Goal: Transaction & Acquisition: Purchase product/service

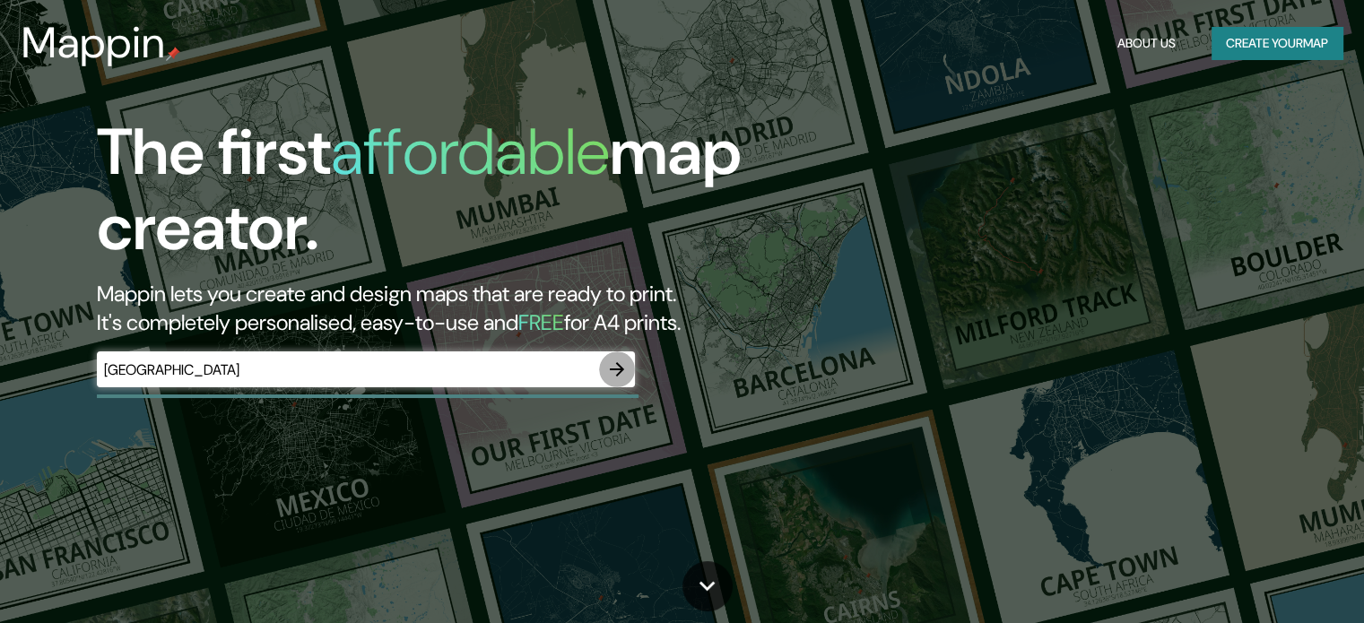
click at [624, 372] on icon "button" at bounding box center [617, 370] width 22 height 22
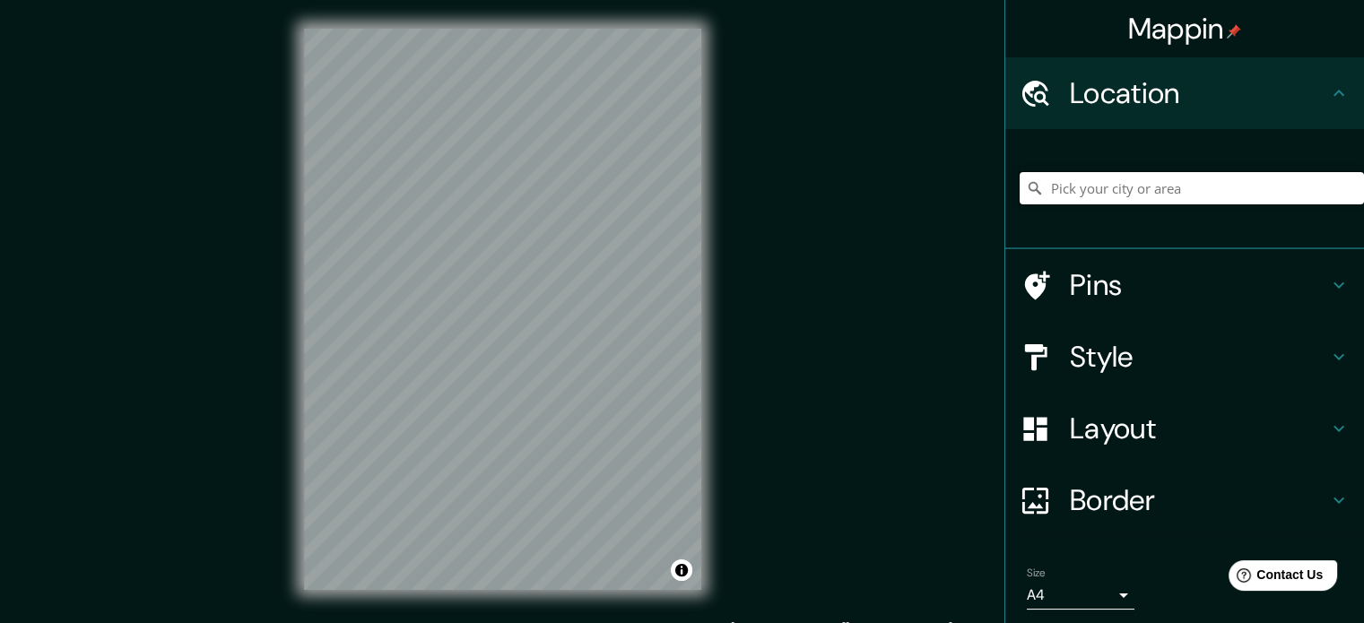
click at [1102, 204] on input "Pick your city or area" at bounding box center [1191, 188] width 344 height 32
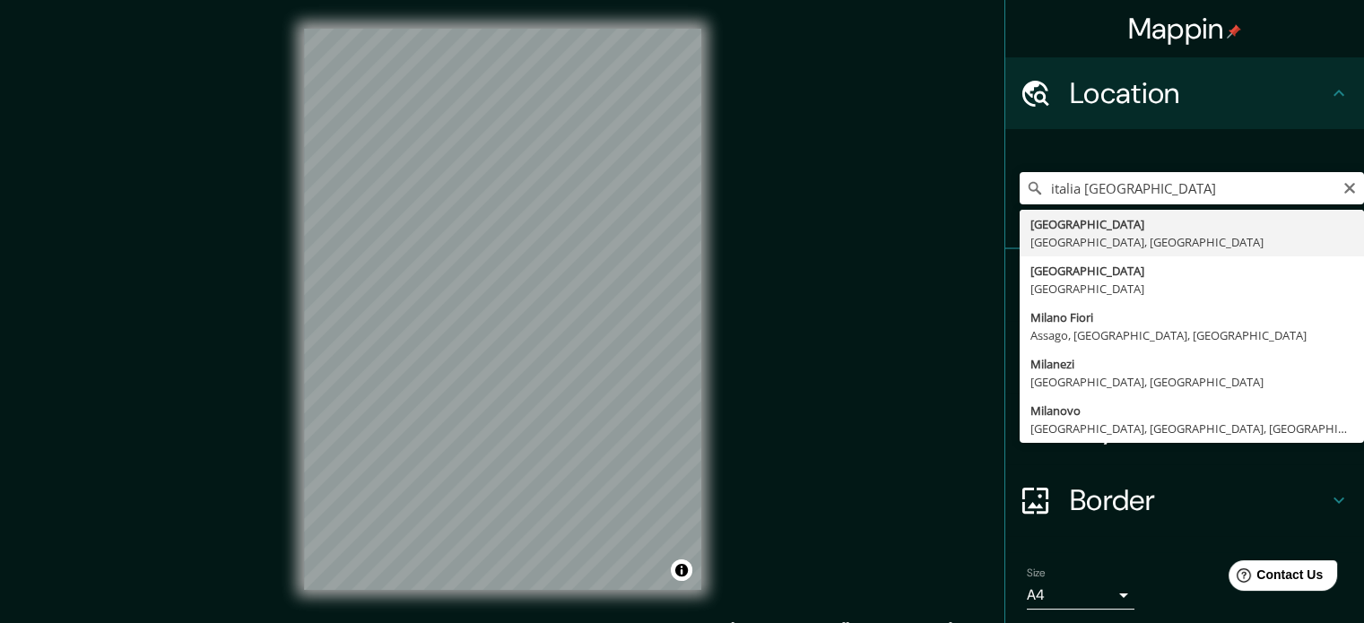
type input "[GEOGRAPHIC_DATA], [GEOGRAPHIC_DATA], [GEOGRAPHIC_DATA]"
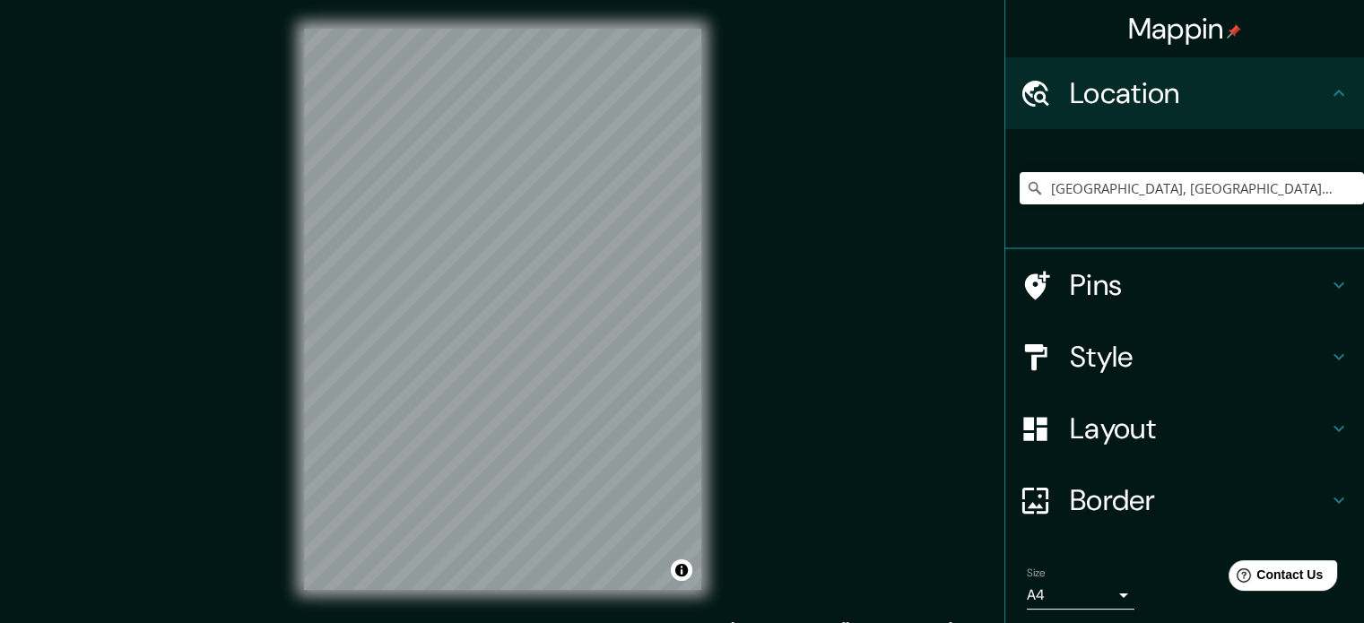
click at [1312, 502] on h4 "Border" at bounding box center [1199, 500] width 258 height 36
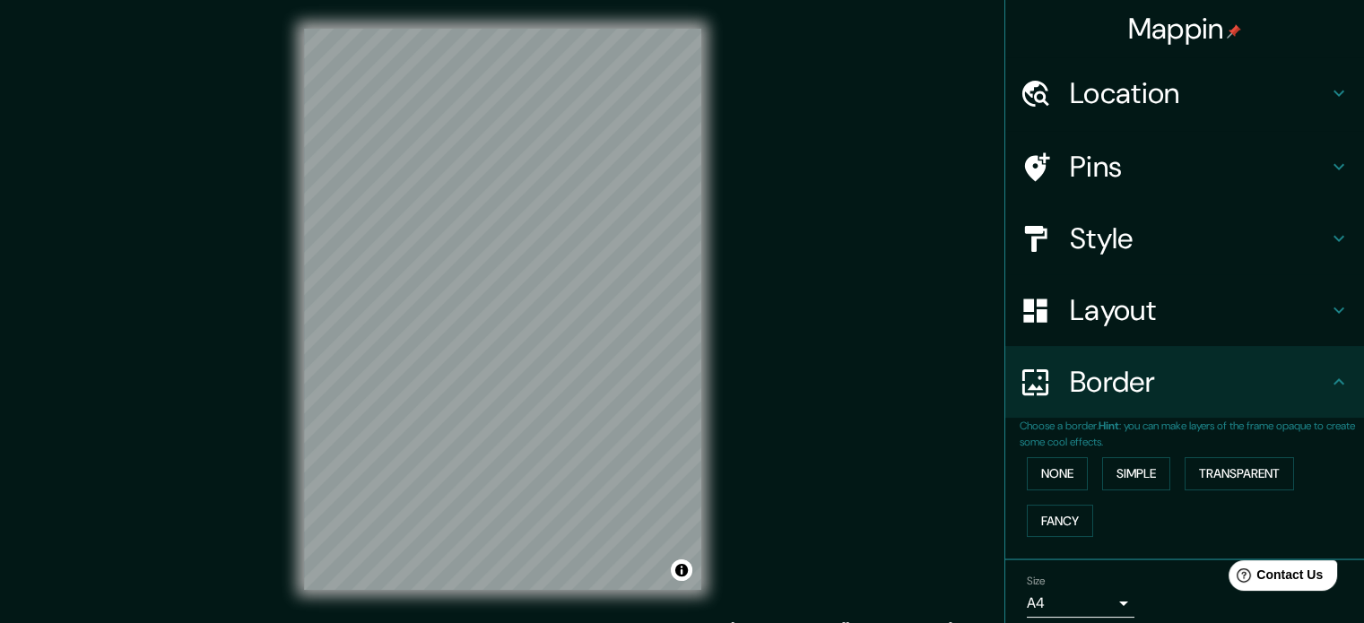
click at [1143, 307] on h4 "Layout" at bounding box center [1199, 310] width 258 height 36
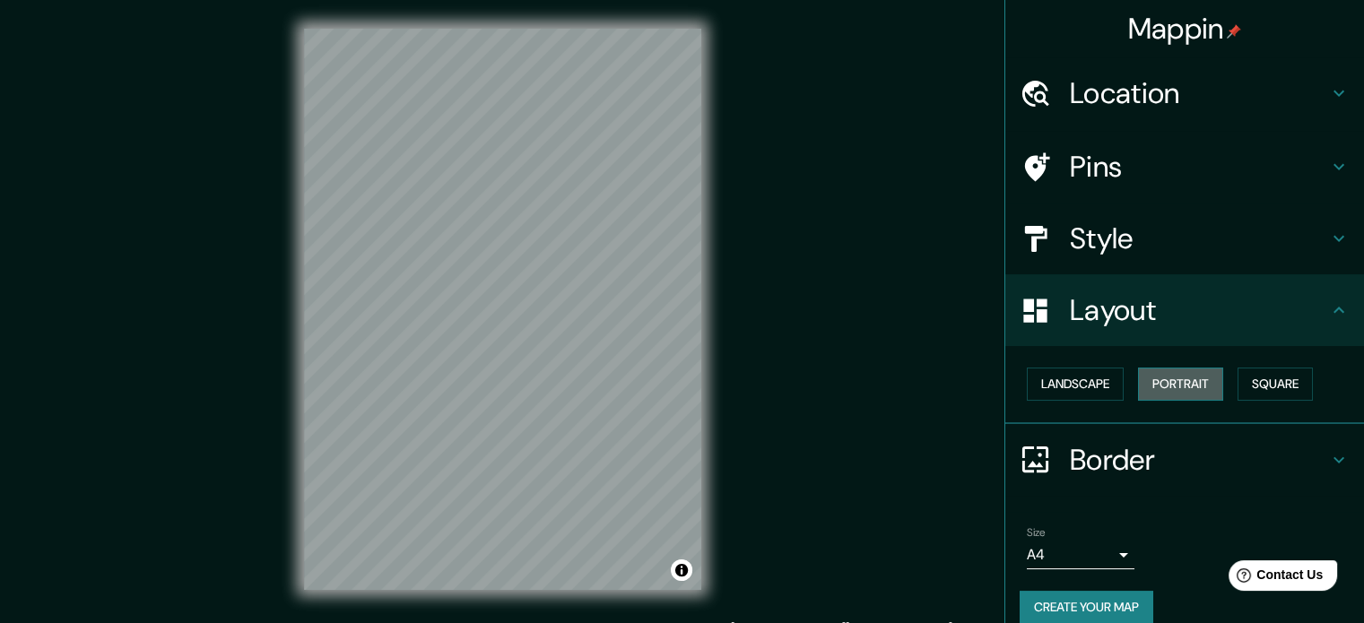
click at [1189, 388] on button "Portrait" at bounding box center [1180, 384] width 85 height 33
click at [1262, 386] on button "Square" at bounding box center [1274, 384] width 75 height 33
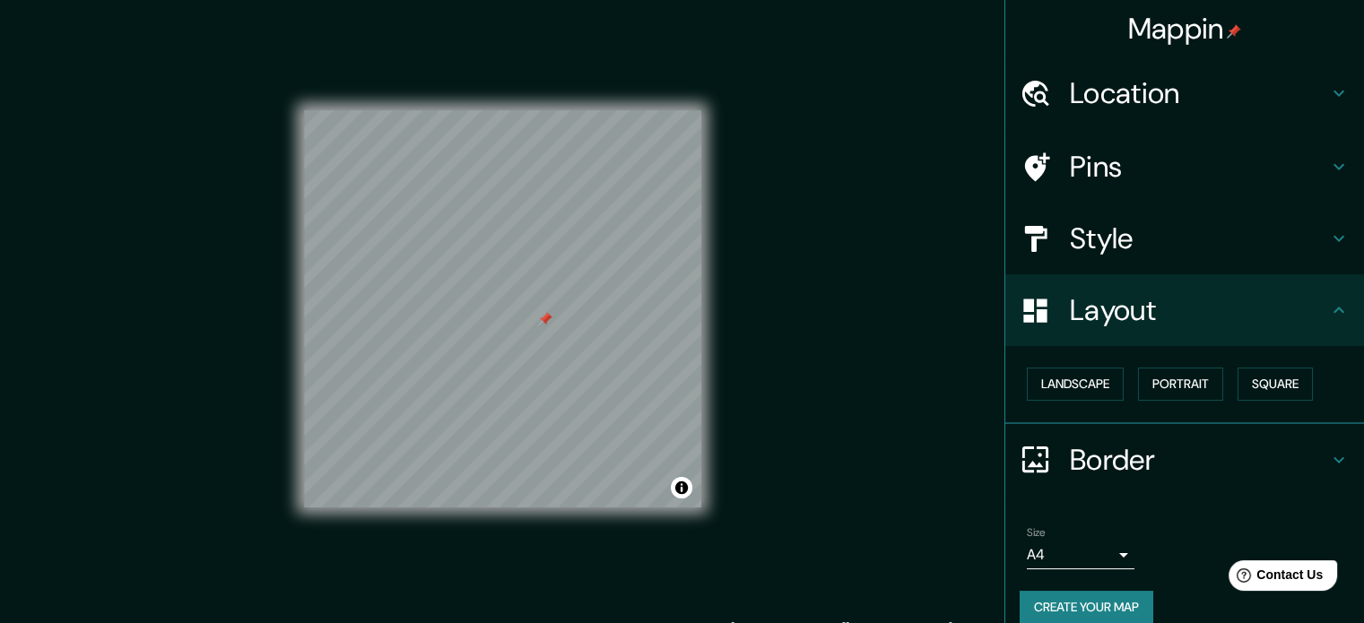
click at [745, 224] on div "Mappin Location [GEOGRAPHIC_DATA], [GEOGRAPHIC_DATA], [GEOGRAPHIC_DATA] Pins St…" at bounding box center [682, 323] width 1364 height 647
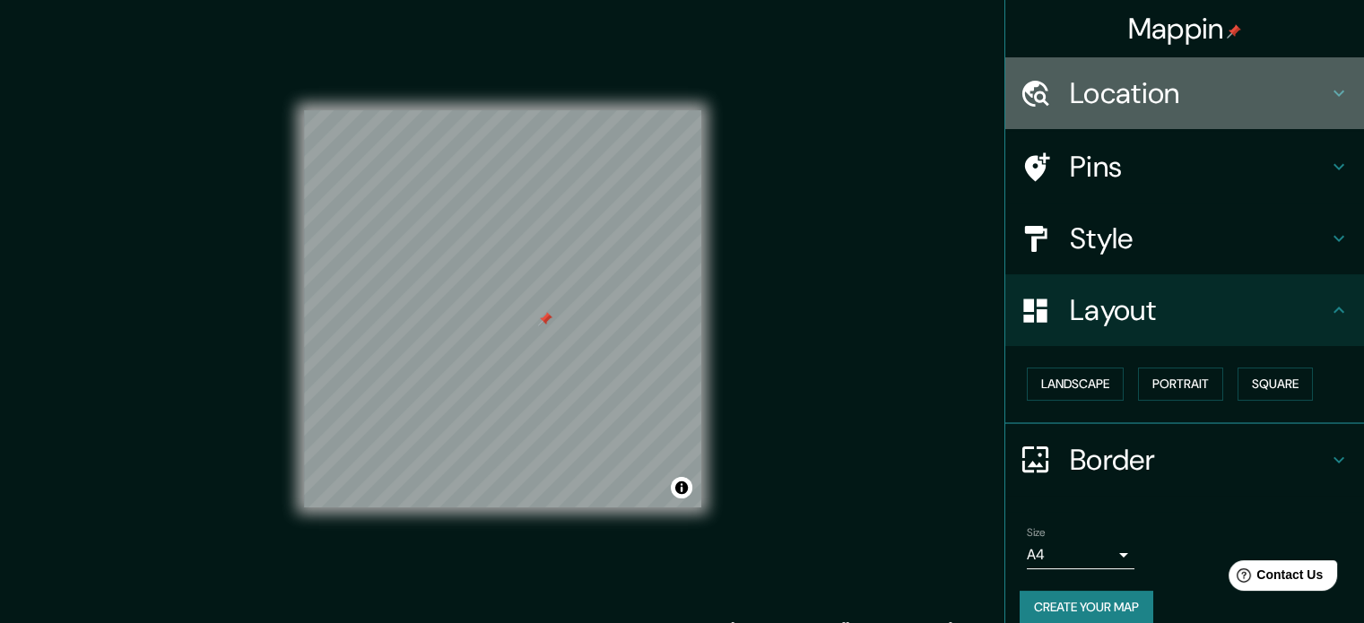
click at [1150, 80] on h4 "Location" at bounding box center [1199, 93] width 258 height 36
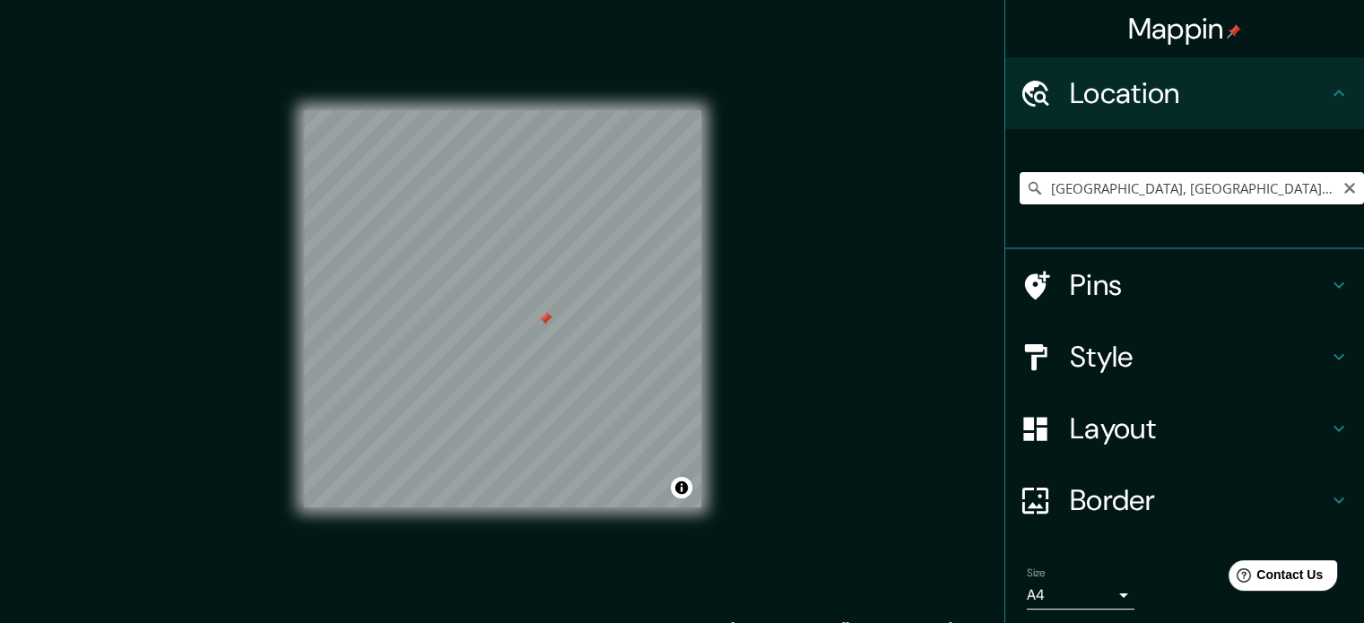
click at [1294, 182] on input "[GEOGRAPHIC_DATA], [GEOGRAPHIC_DATA], [GEOGRAPHIC_DATA]" at bounding box center [1191, 188] width 344 height 32
click at [1342, 188] on icon "Clear" at bounding box center [1349, 188] width 14 height 14
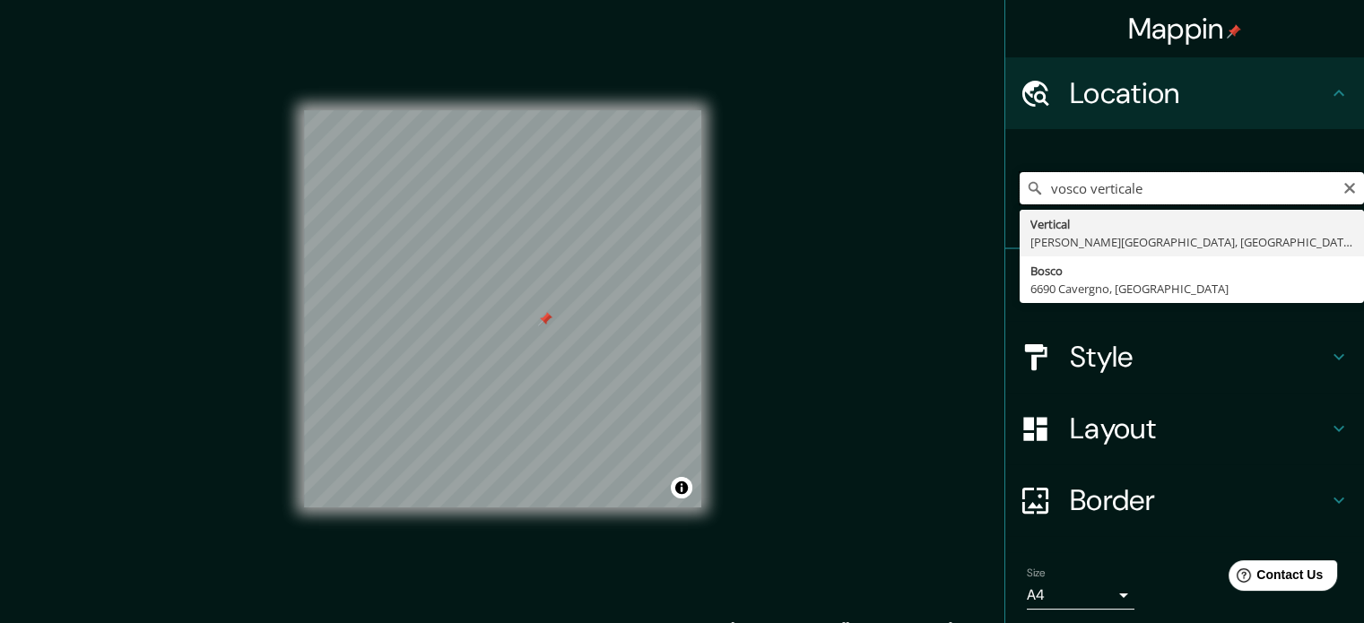
click at [1049, 192] on input "vosco verticale" at bounding box center [1191, 188] width 344 height 32
click at [1137, 192] on input "Bosco verticale" at bounding box center [1191, 188] width 344 height 32
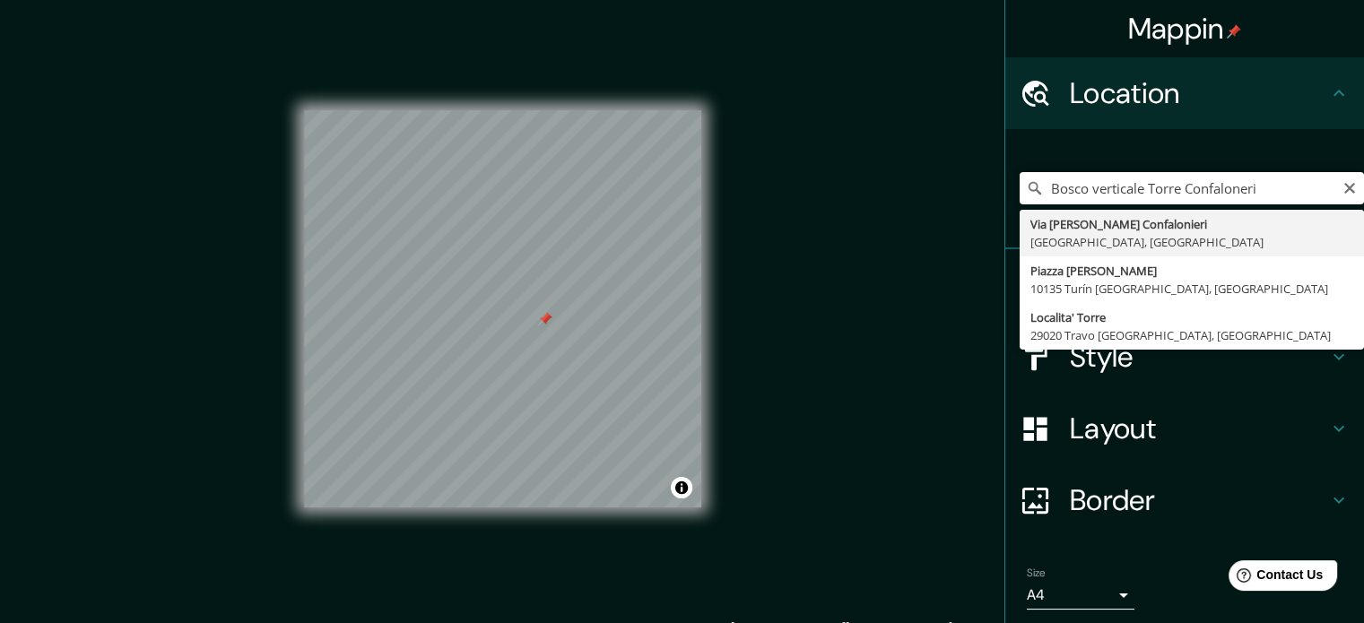
type input "Via [PERSON_NAME] Confalonieri, [GEOGRAPHIC_DATA], [GEOGRAPHIC_DATA]"
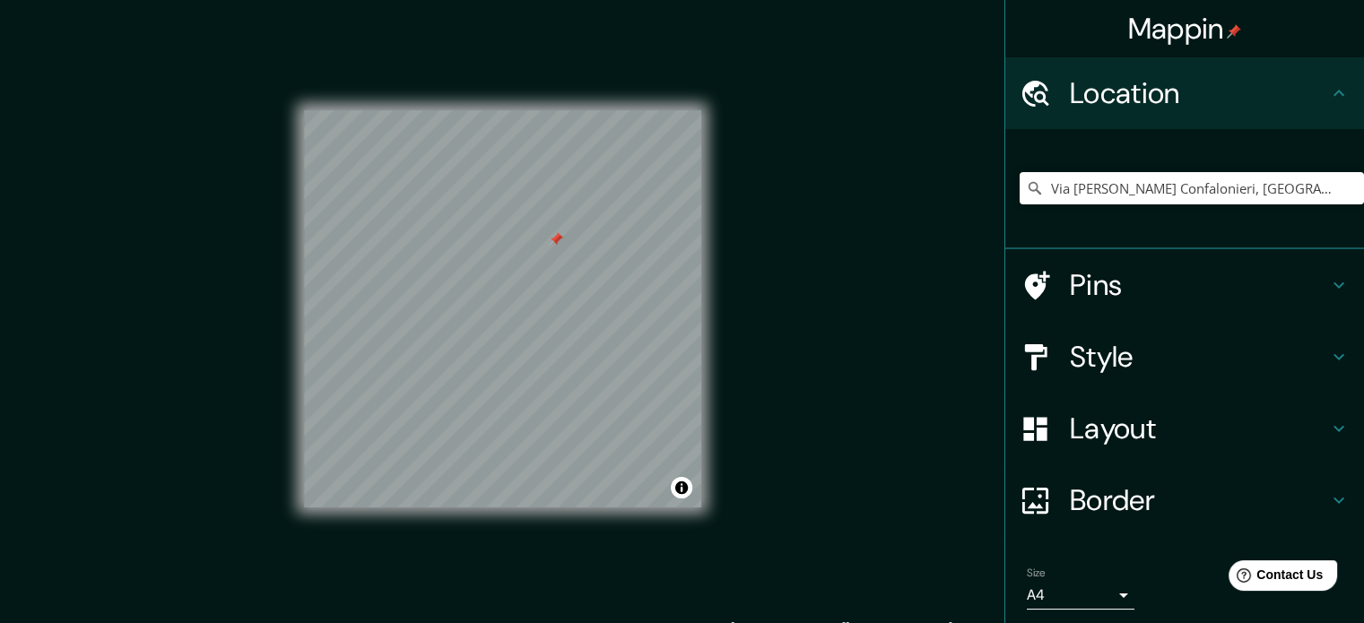
drag, startPoint x: 516, startPoint y: 208, endPoint x: 554, endPoint y: 236, distance: 47.5
click at [554, 236] on div at bounding box center [556, 239] width 14 height 14
drag, startPoint x: 565, startPoint y: 238, endPoint x: 630, endPoint y: 232, distance: 65.7
click at [571, 235] on div at bounding box center [564, 241] width 14 height 14
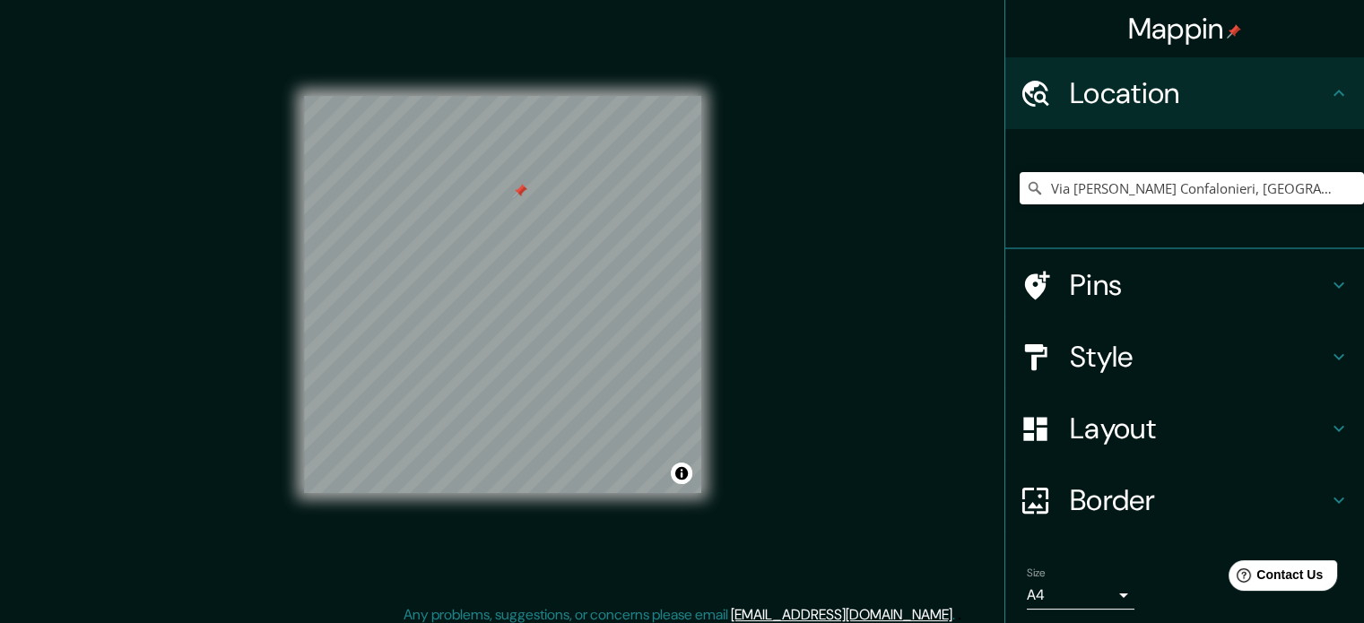
scroll to position [23, 0]
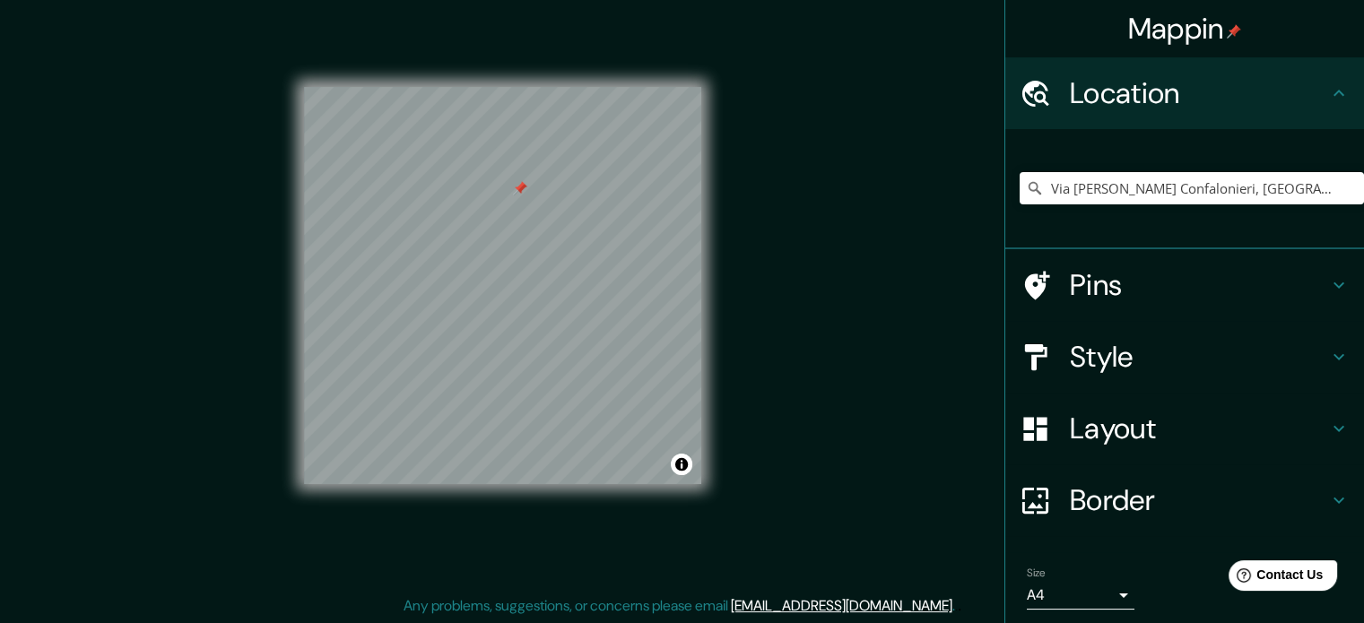
drag, startPoint x: 285, startPoint y: 227, endPoint x: 522, endPoint y: 188, distance: 239.8
click at [522, 188] on div at bounding box center [520, 188] width 14 height 14
click at [531, 181] on div at bounding box center [529, 181] width 14 height 14
click at [1102, 204] on input "Via [PERSON_NAME] Confalonieri, [GEOGRAPHIC_DATA], [GEOGRAPHIC_DATA]" at bounding box center [1191, 188] width 344 height 32
click at [1342, 186] on icon "Clear" at bounding box center [1349, 188] width 14 height 14
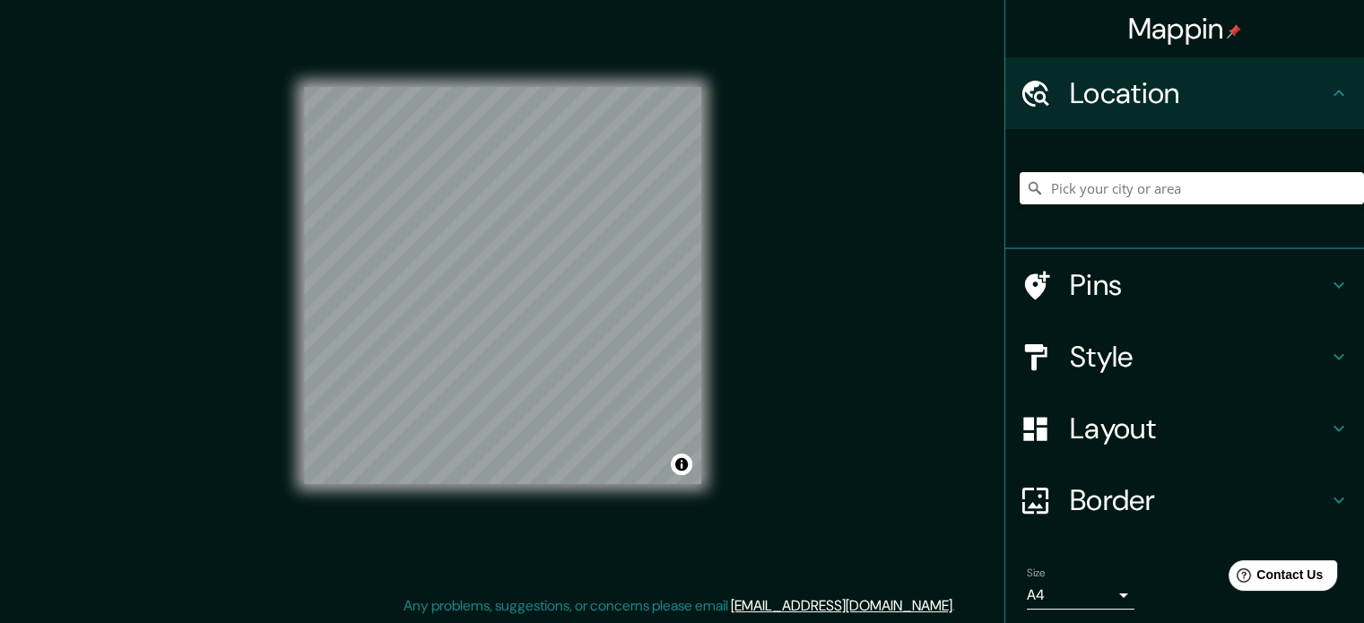
paste input "45.485930189079156, 9.190104712886717"
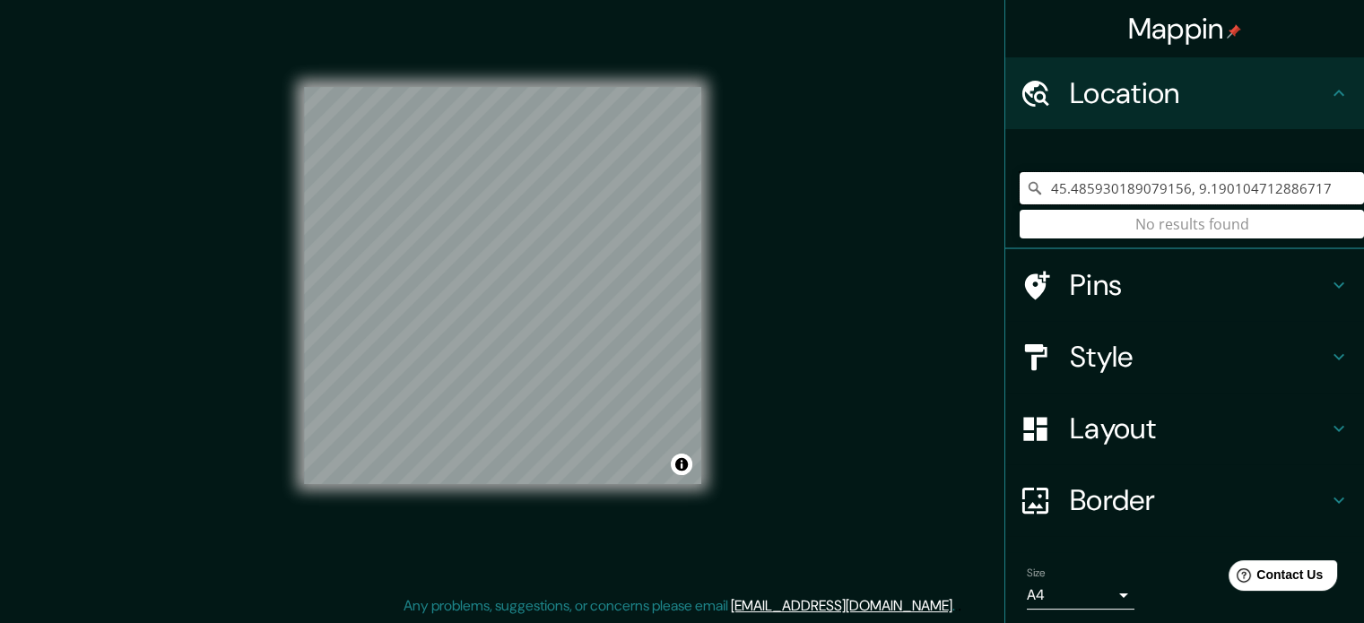
type input "45.485930189079156, 9.190104712886717"
click at [1278, 179] on input "45.485930189079156, 9.190104712886717" at bounding box center [1191, 188] width 344 height 32
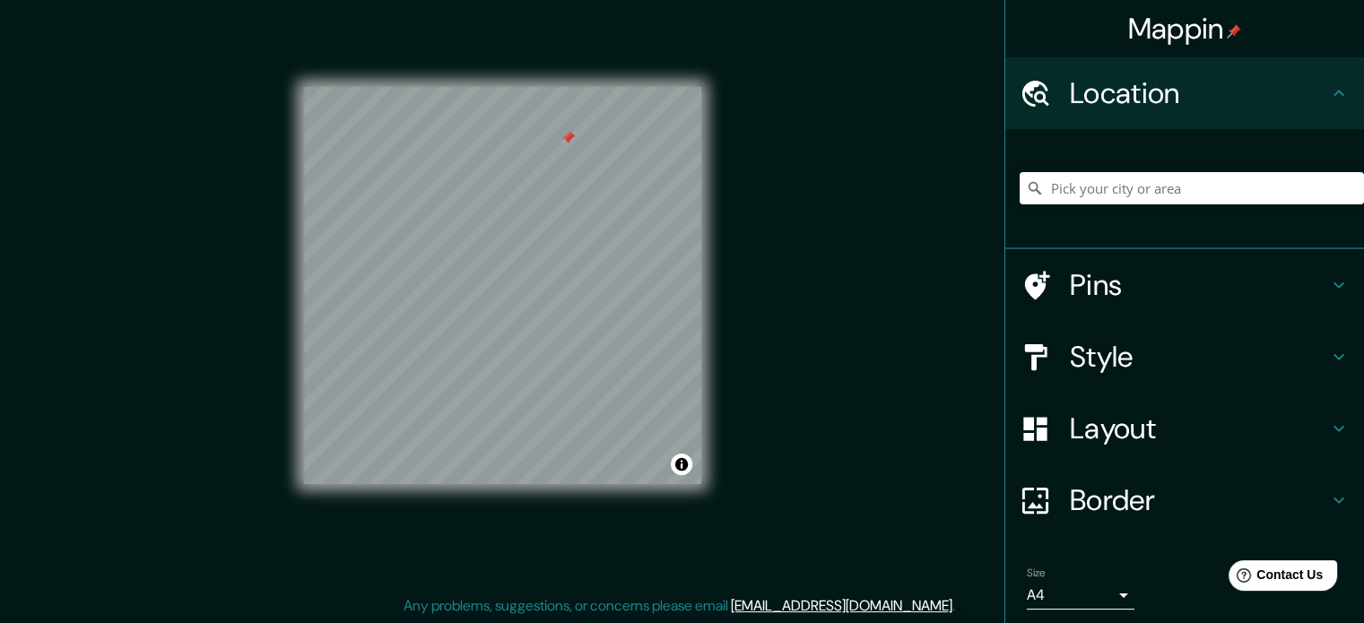
click at [723, 422] on div "© Mapbox © OpenStreetMap Improve this map" at bounding box center [502, 286] width 455 height 619
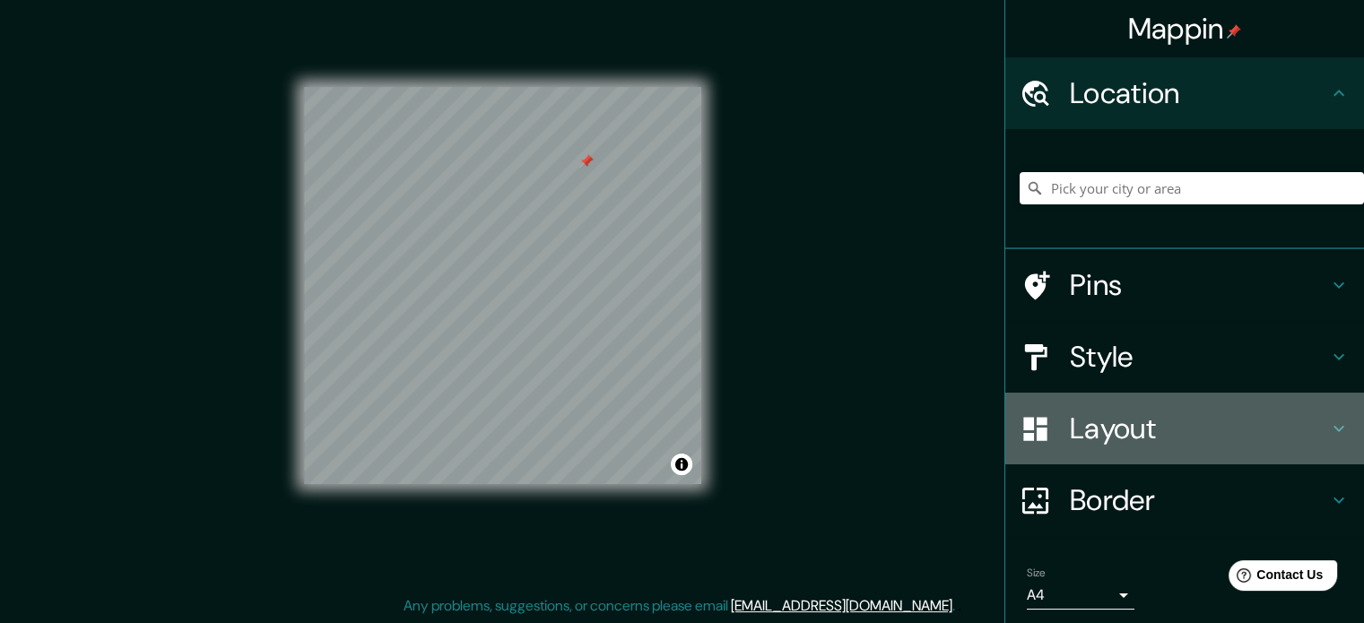
click at [1155, 444] on h4 "Layout" at bounding box center [1199, 429] width 258 height 36
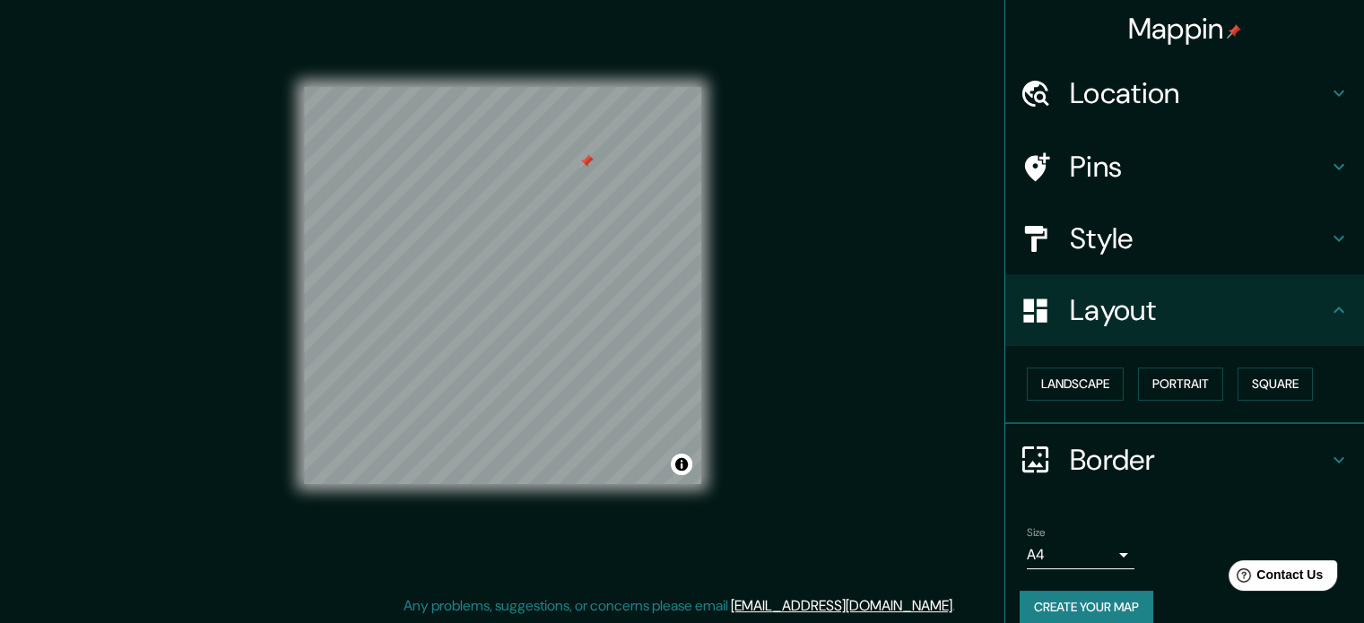
click at [1177, 235] on h4 "Style" at bounding box center [1199, 239] width 258 height 36
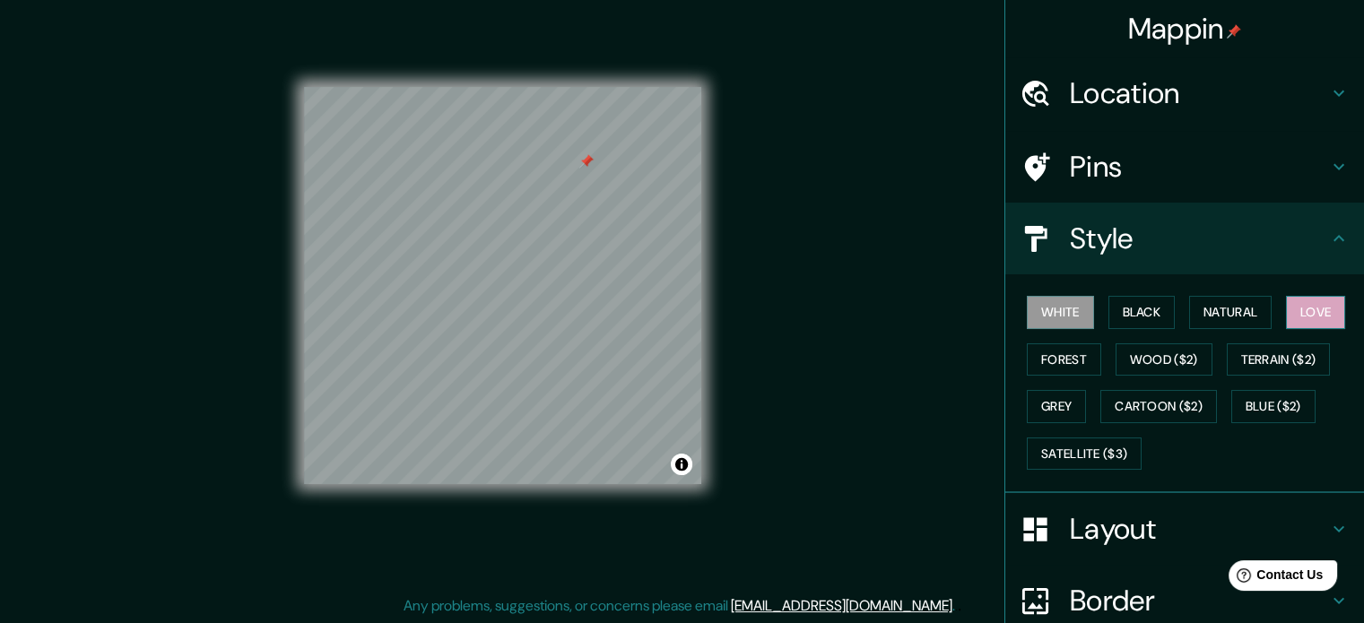
click at [1286, 311] on button "Love" at bounding box center [1315, 312] width 59 height 33
type input "45.485930189079156, 9.190104712886717"
click at [593, 262] on div at bounding box center [595, 266] width 14 height 14
click at [711, 256] on div "© Mapbox © OpenStreetMap Improve this map" at bounding box center [502, 286] width 455 height 619
